Goal: Book appointment/travel/reservation

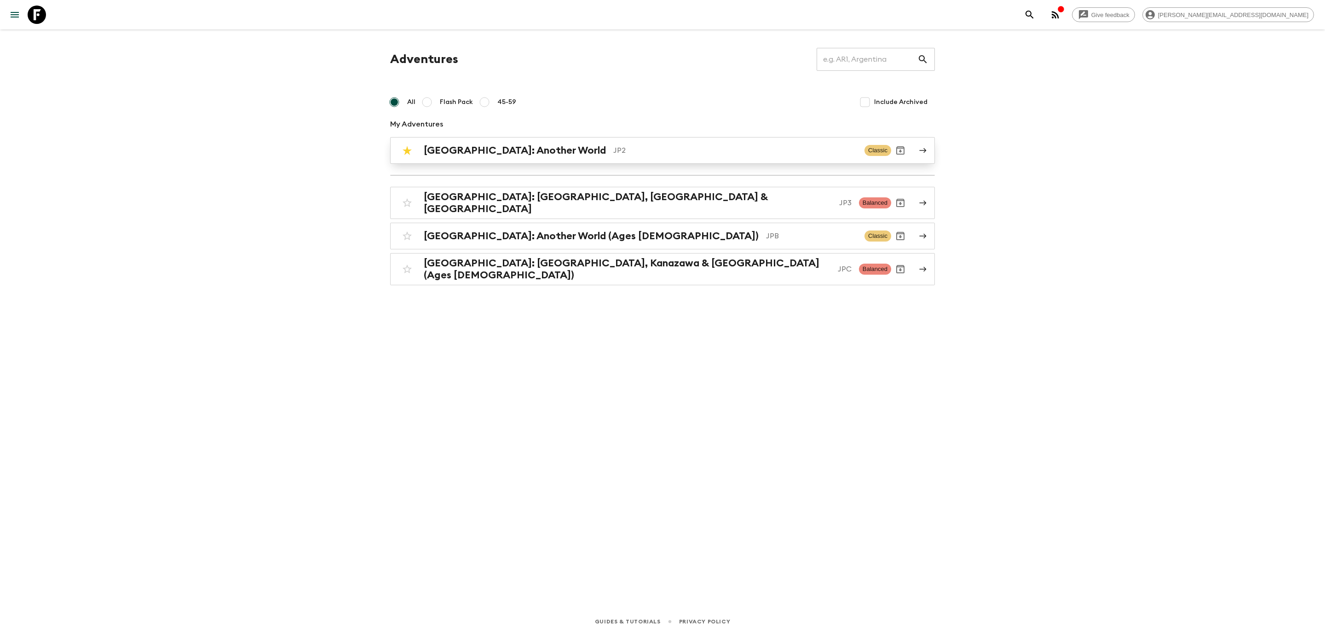
click at [517, 139] on link "[GEOGRAPHIC_DATA]: Another World JP2 Classic" at bounding box center [662, 150] width 545 height 27
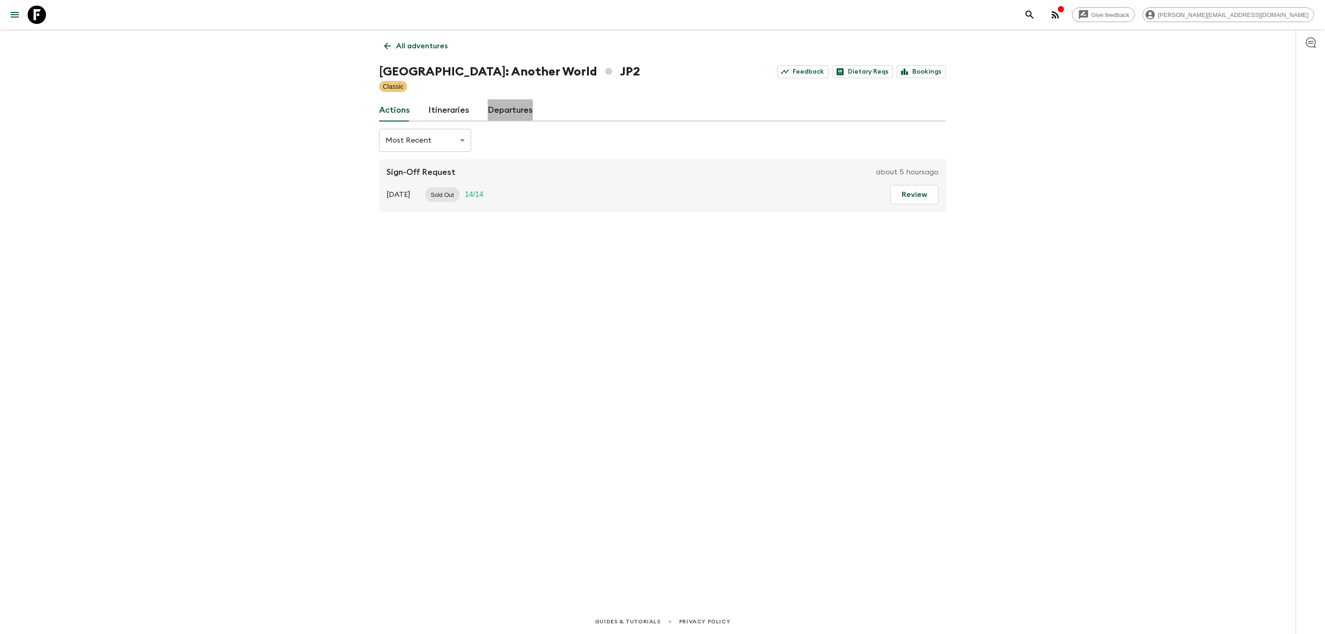
click at [500, 112] on link "Departures" at bounding box center [510, 110] width 45 height 22
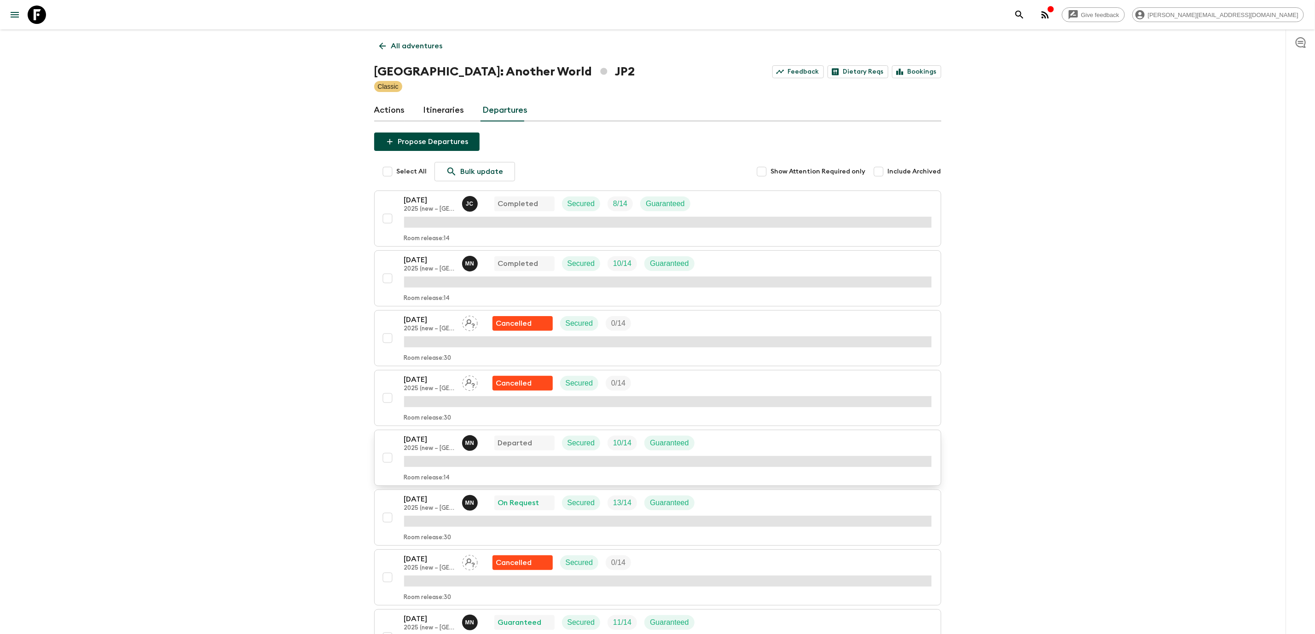
click at [422, 438] on p "[DATE]" at bounding box center [429, 439] width 51 height 11
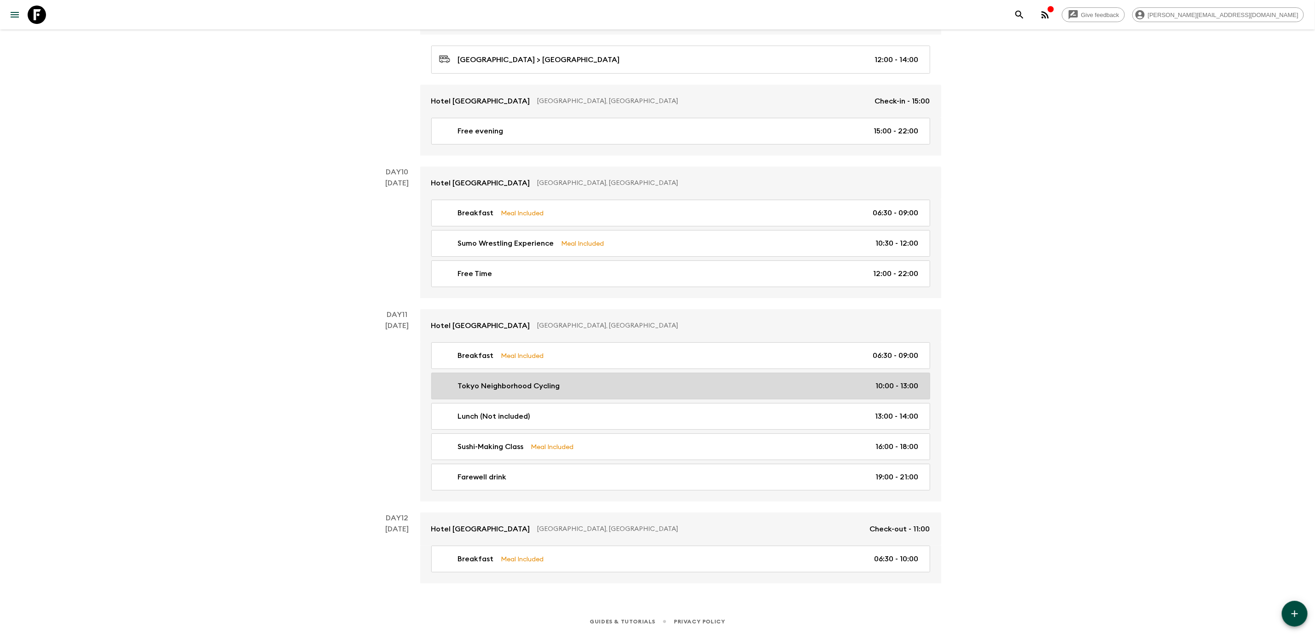
scroll to position [2553, 0]
